Goal: Information Seeking & Learning: Learn about a topic

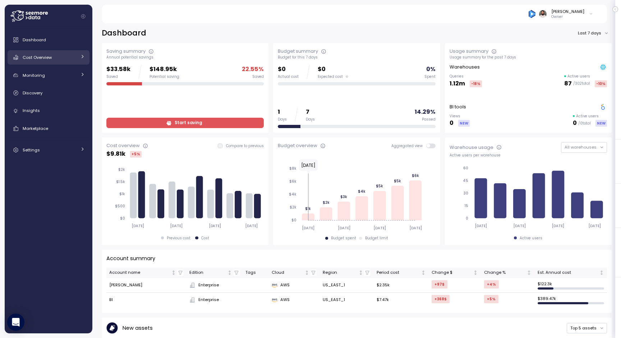
click at [78, 60] on link "Cost Overview" at bounding box center [49, 57] width 82 height 14
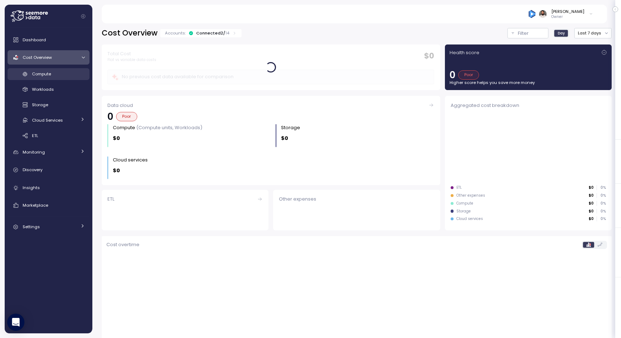
click at [74, 75] on div "Compute" at bounding box center [58, 73] width 53 height 7
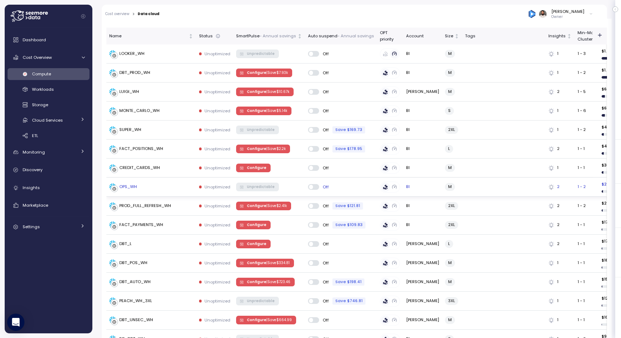
scroll to position [221, 0]
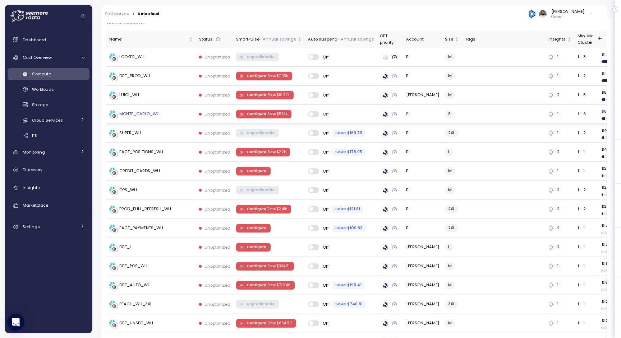
click at [167, 116] on div "MONTE_CARLO_WH" at bounding box center [151, 114] width 84 height 7
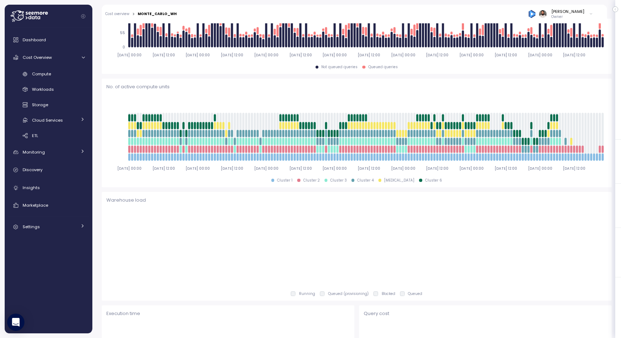
scroll to position [0, 0]
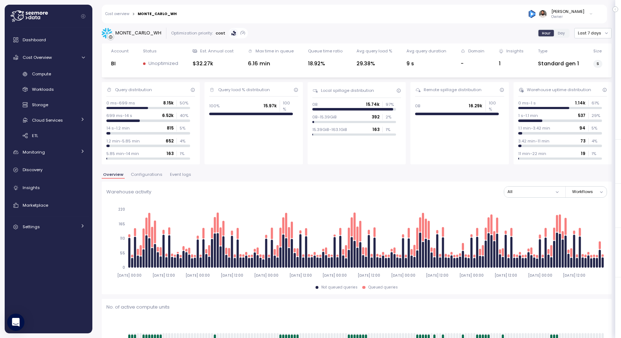
click at [152, 178] on button "Configurations" at bounding box center [146, 176] width 34 height 6
click at [152, 177] on button "Configurations" at bounding box center [146, 176] width 34 height 6
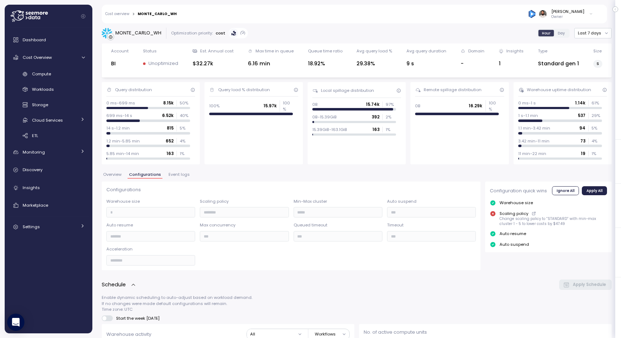
click at [117, 177] on span "Overview" at bounding box center [112, 175] width 18 height 4
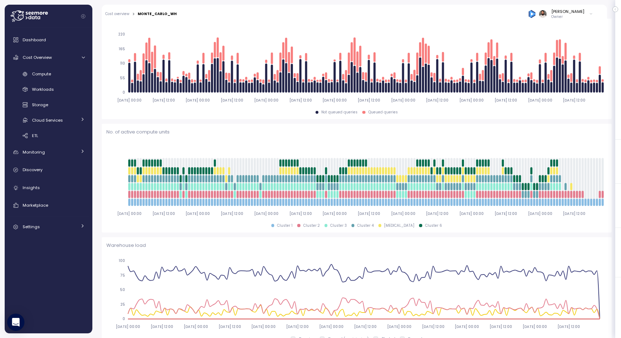
scroll to position [96, 0]
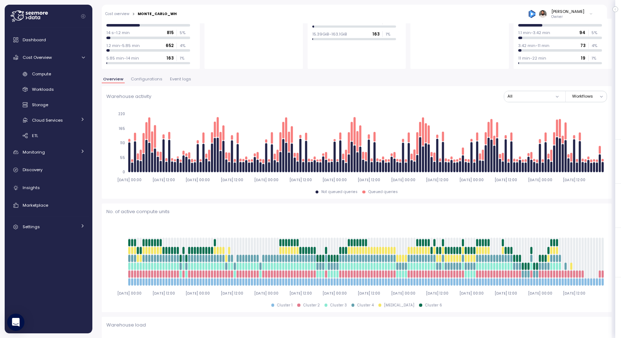
click at [149, 77] on span "Configurations" at bounding box center [147, 79] width 32 height 4
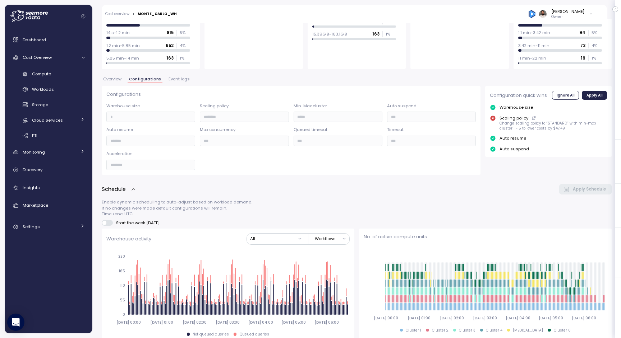
click at [176, 78] on span "Event logs" at bounding box center [178, 79] width 21 height 4
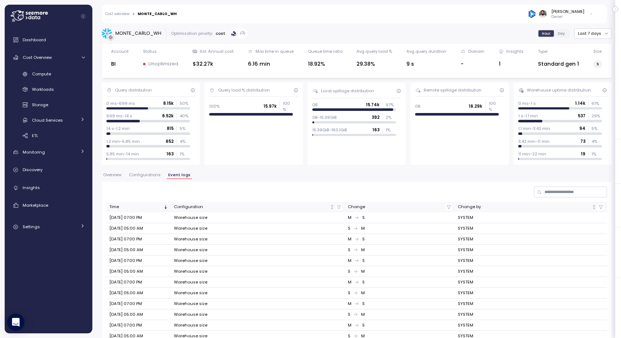
scroll to position [20, 0]
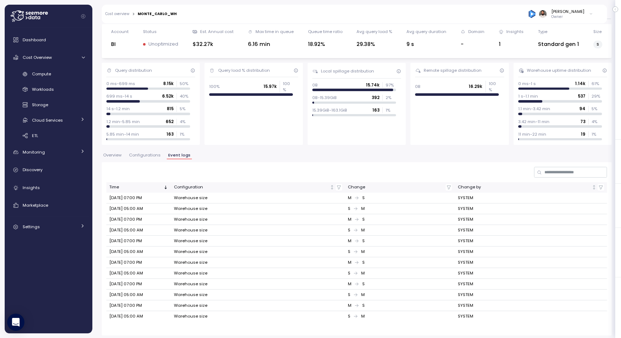
click at [156, 153] on span "Configurations" at bounding box center [145, 155] width 32 height 4
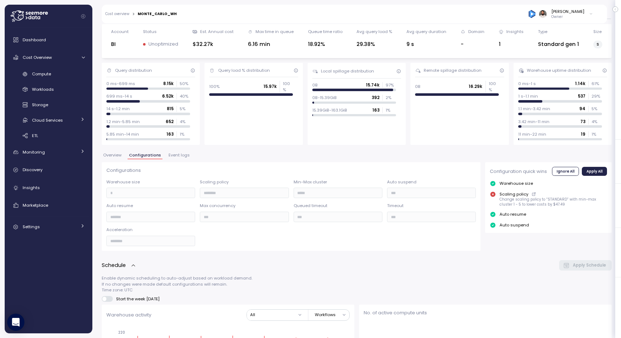
click at [178, 153] on span "Event logs" at bounding box center [178, 155] width 21 height 4
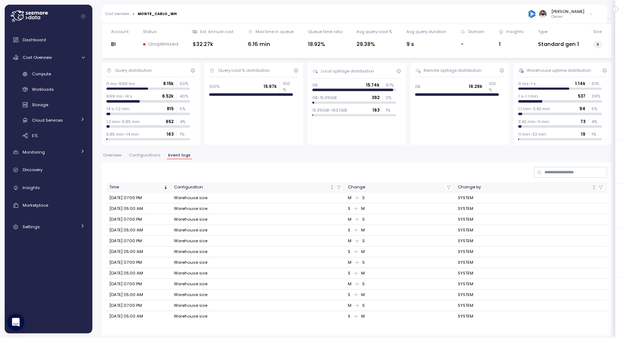
click at [153, 157] on span "Configurations" at bounding box center [145, 155] width 32 height 4
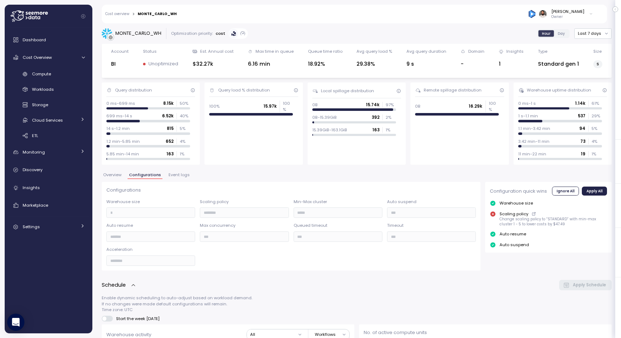
click at [143, 34] on div "MONTE_CARLO_WH" at bounding box center [138, 33] width 46 height 7
copy div "MONTE_CARLO_WH"
click at [120, 178] on button "Overview" at bounding box center [112, 176] width 21 height 6
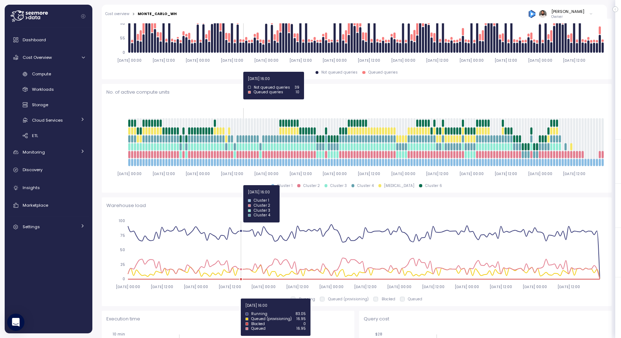
scroll to position [199, 0]
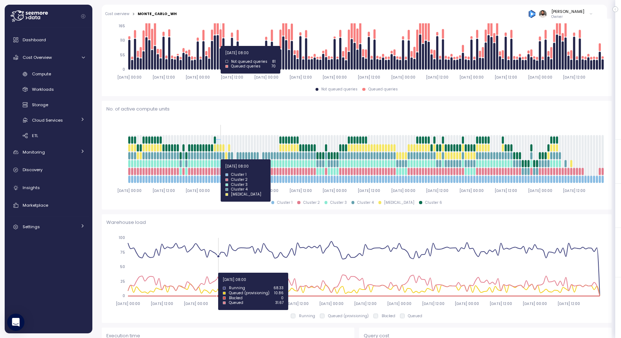
drag, startPoint x: 216, startPoint y: 159, endPoint x: 220, endPoint y: 159, distance: 4.0
click at [220, 159] on icon "[DATE] 00:00 [DATE] 12:00 [DATE] 00:00 [DATE] 12:00 [DATE] 00:00 [DATE] 12:00 […" at bounding box center [356, 158] width 500 height 80
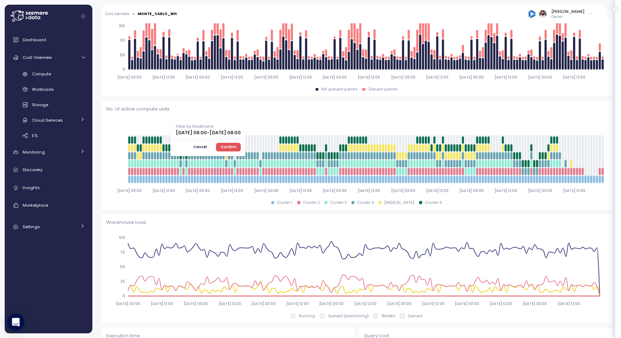
click at [236, 145] on span "Confirm" at bounding box center [229, 147] width 16 height 8
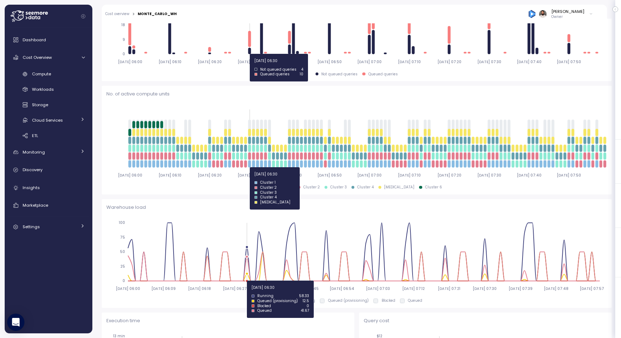
scroll to position [214, 0]
